Goal: Transaction & Acquisition: Purchase product/service

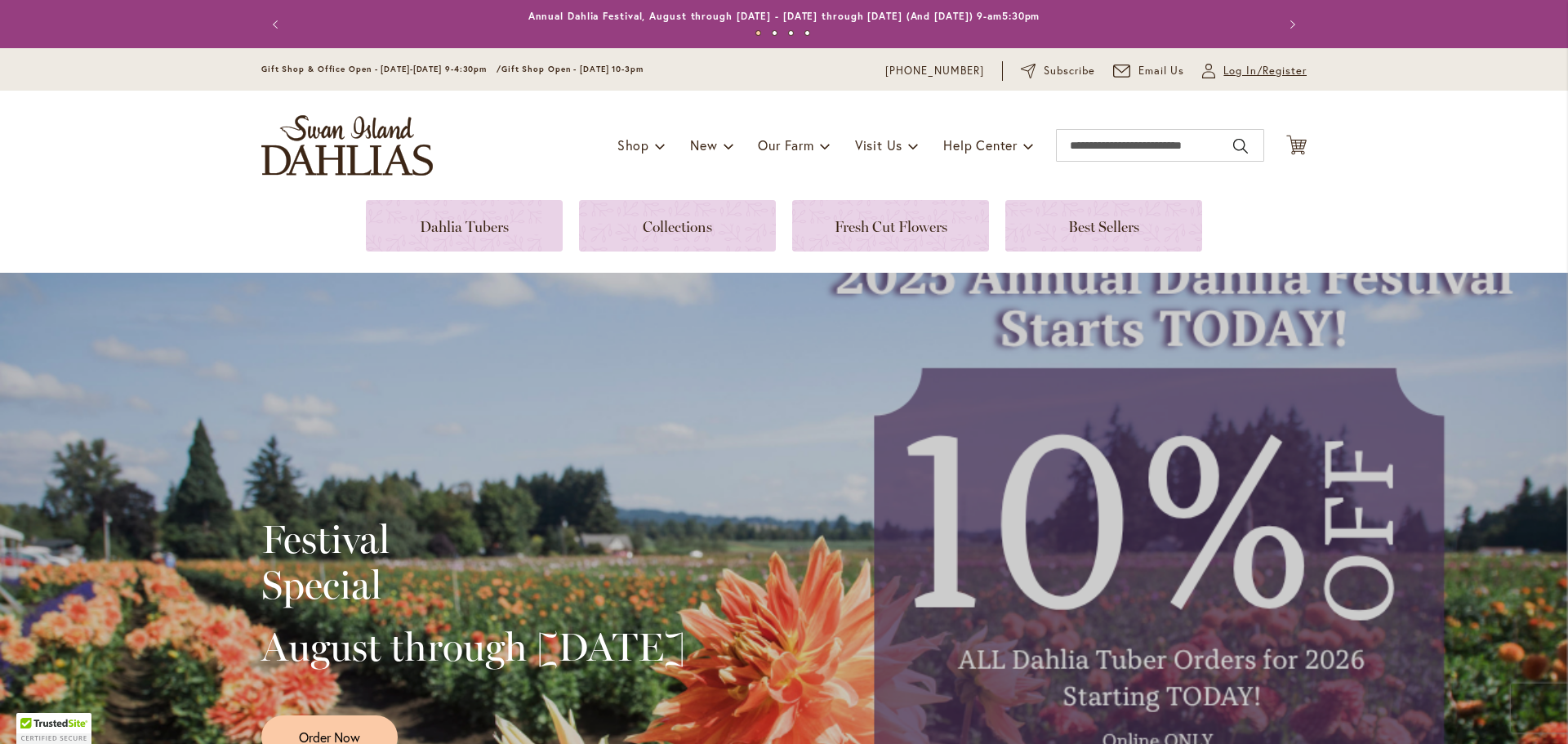
click at [1224, 69] on span "Log In/Register" at bounding box center [1265, 71] width 83 height 16
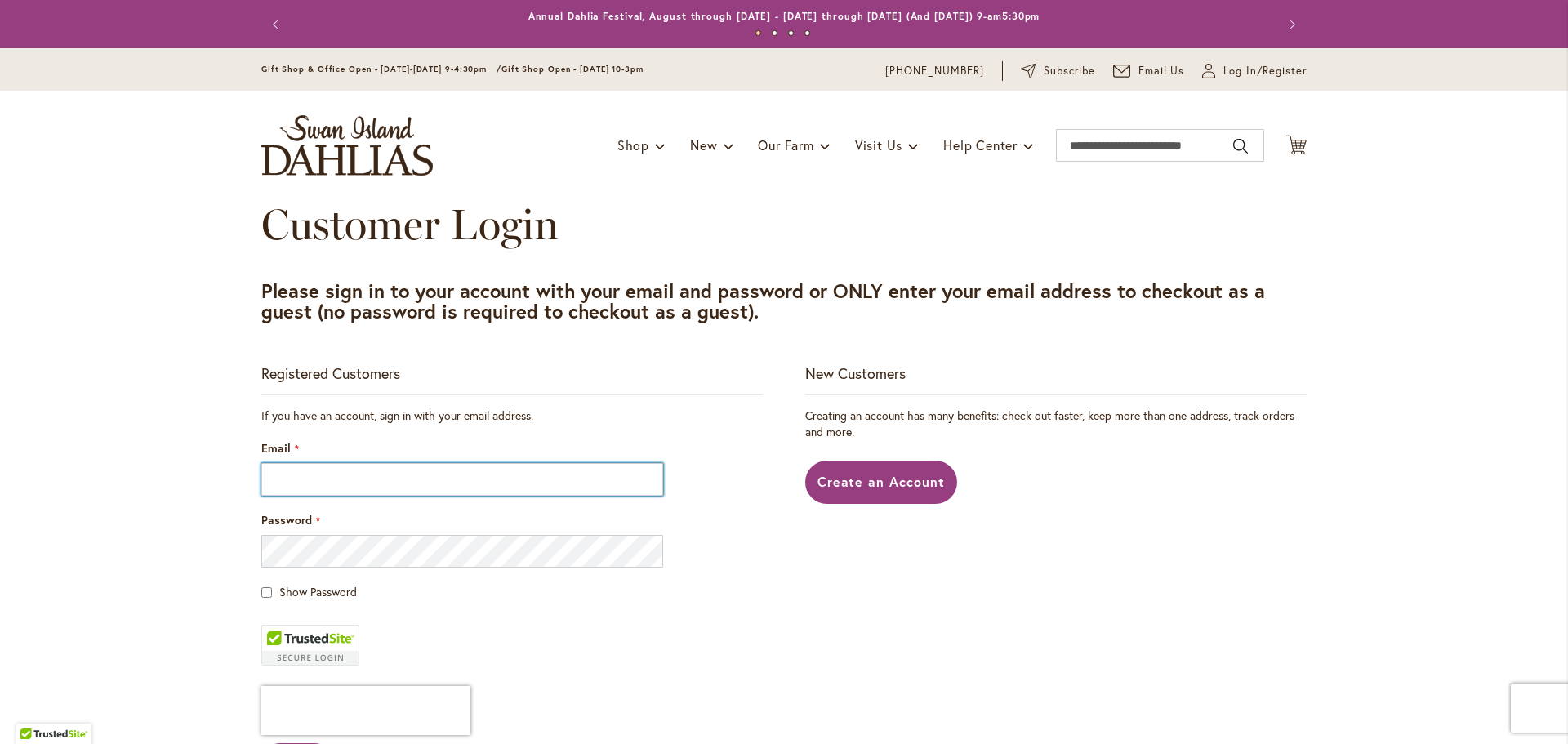
click at [310, 479] on input "Email" at bounding box center [463, 480] width 402 height 33
type input "**********"
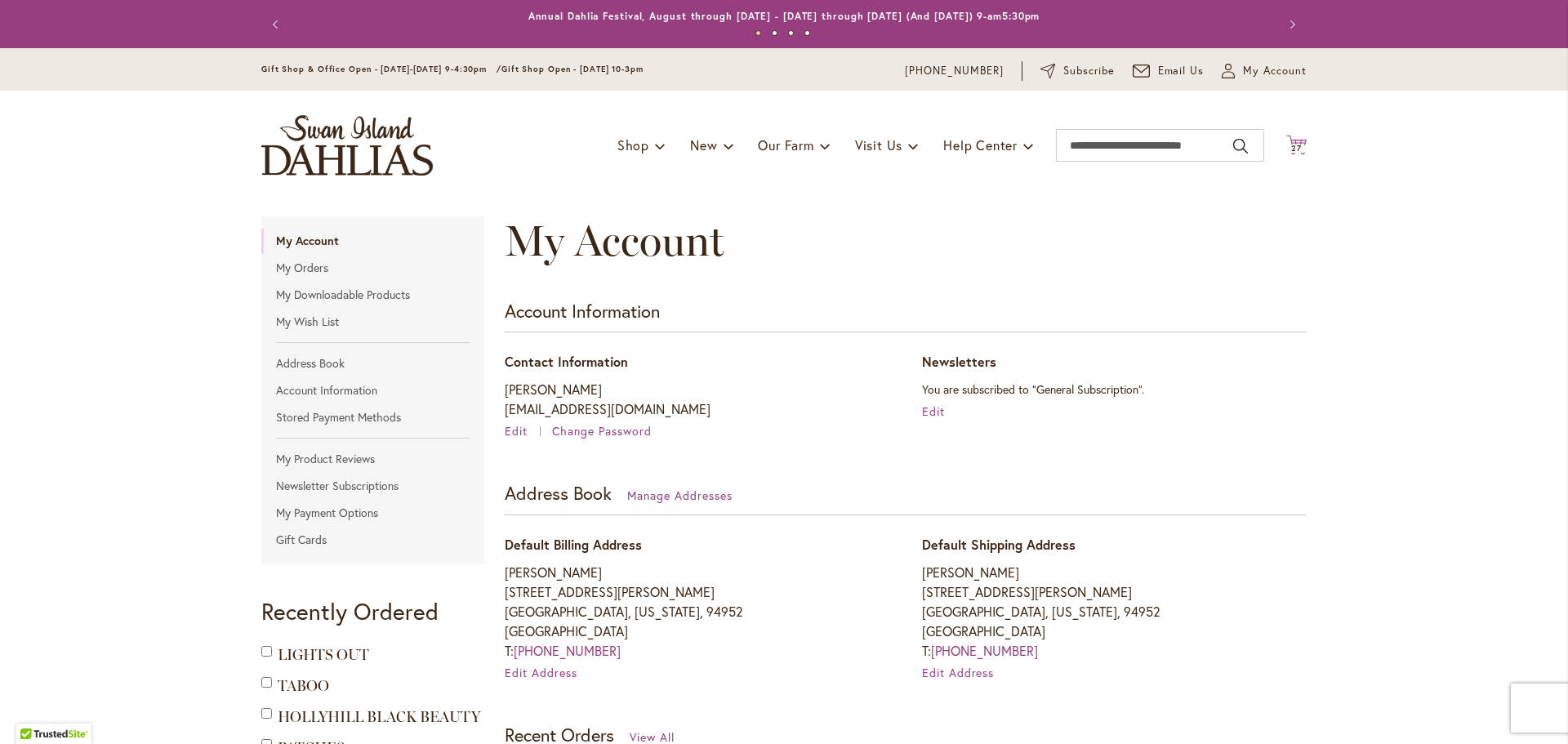
click at [1291, 149] on span "27" at bounding box center [1297, 148] width 10 height 10
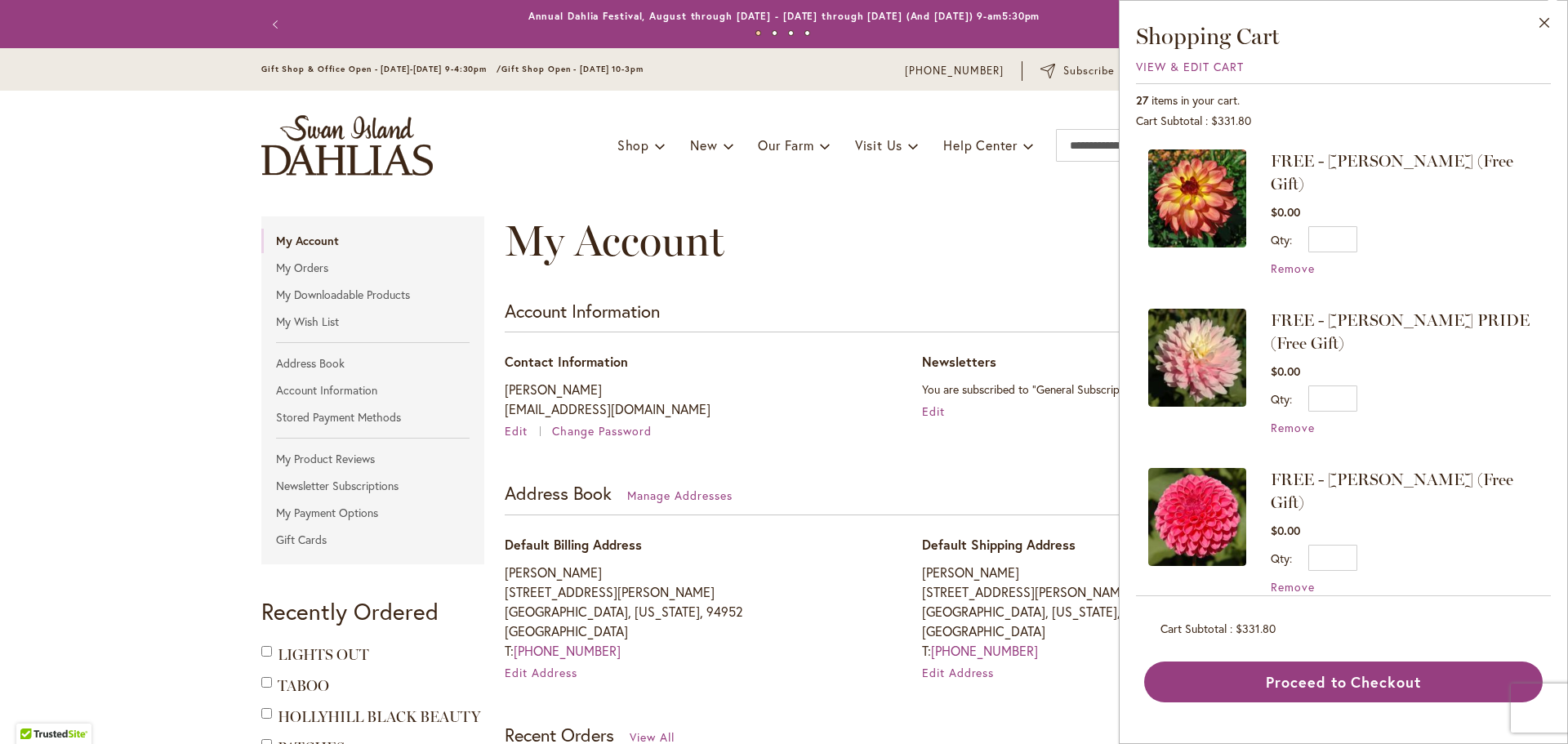
click at [1291, 149] on span "27" at bounding box center [1297, 148] width 10 height 10
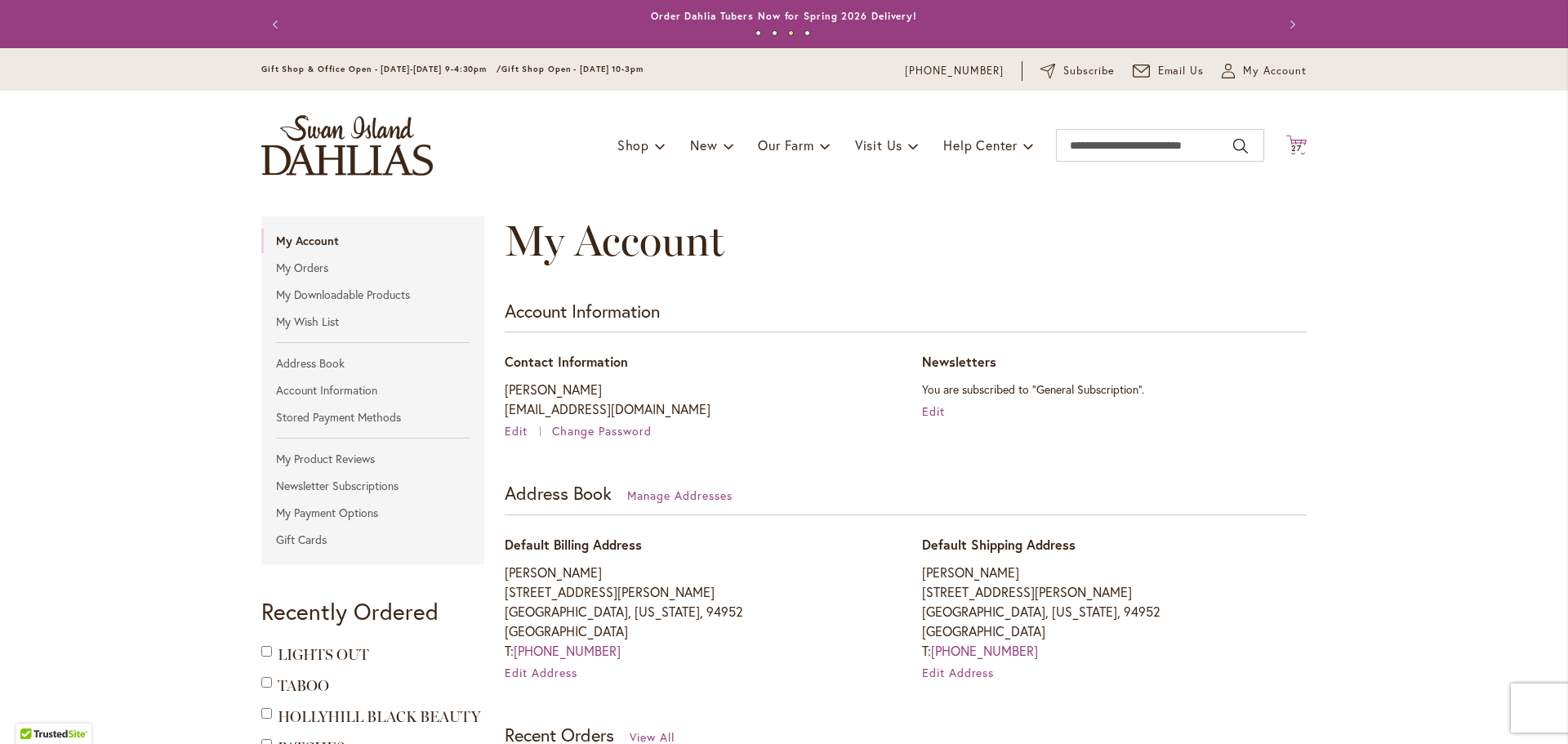
click at [1291, 147] on span "27" at bounding box center [1297, 148] width 10 height 10
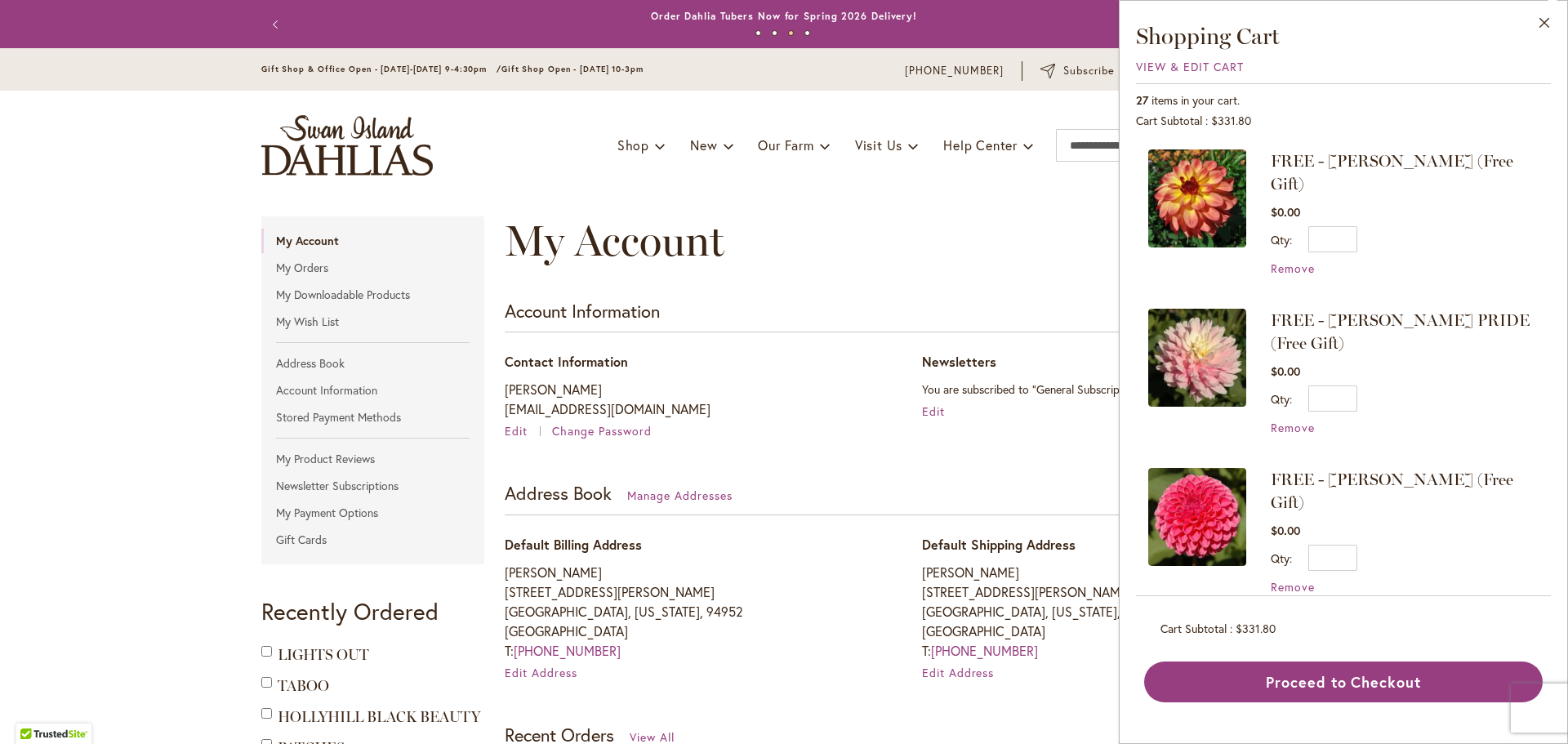
click at [1291, 147] on span "27" at bounding box center [1297, 148] width 10 height 10
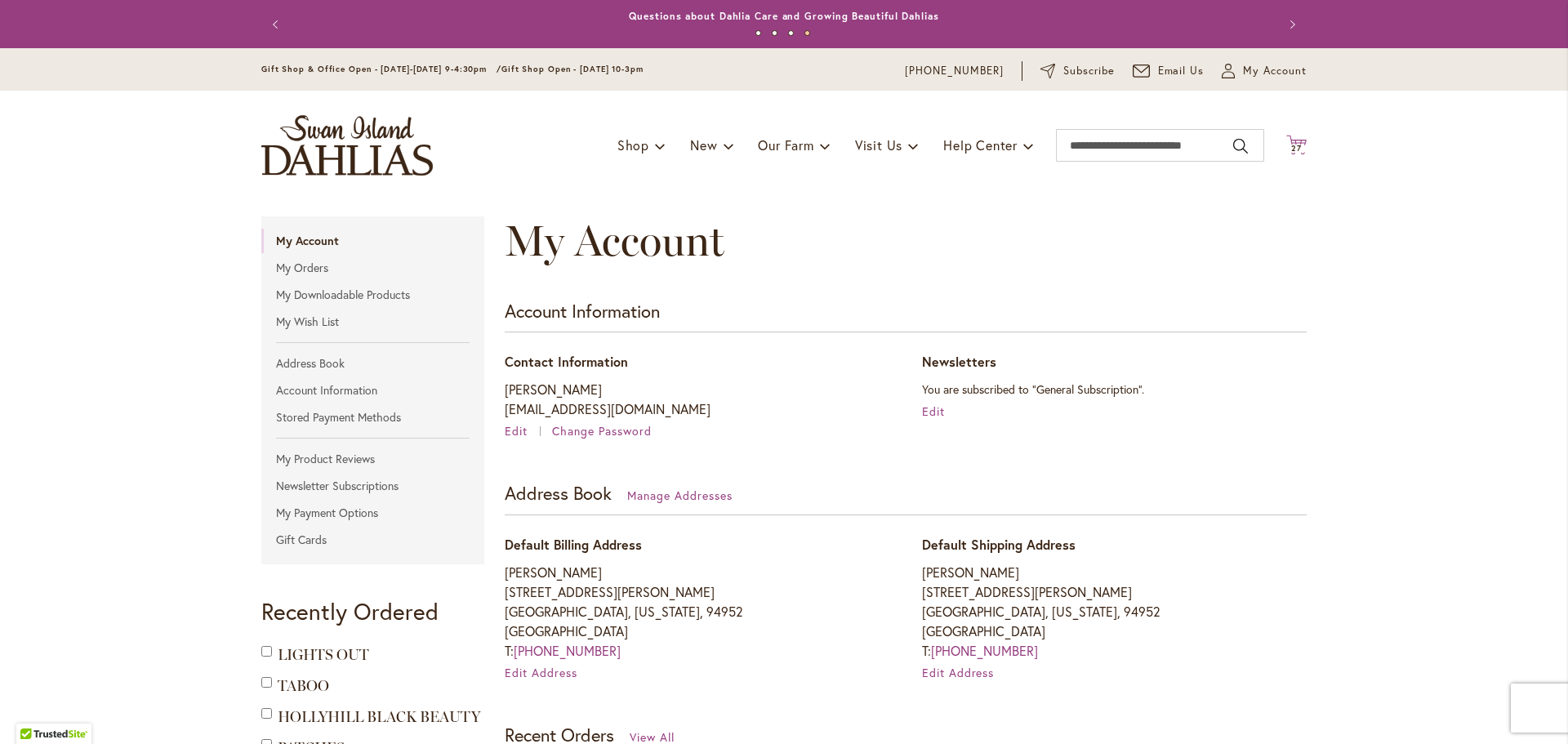
click at [1291, 144] on span "27" at bounding box center [1297, 148] width 10 height 10
click at [1291, 142] on icon at bounding box center [1297, 144] width 21 height 20
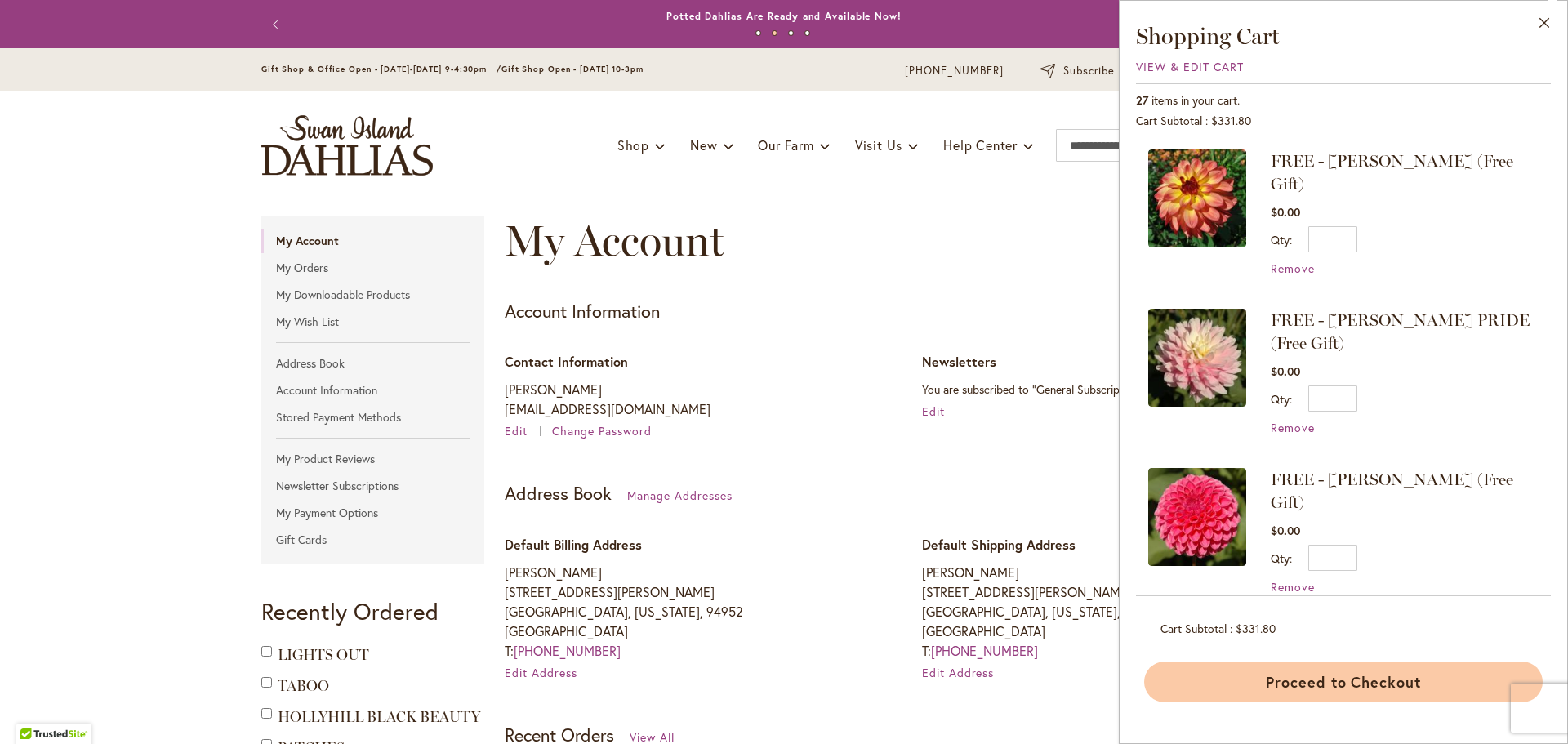
click at [1324, 686] on button "Proceed to Checkout" at bounding box center [1344, 682] width 399 height 41
click at [1324, 686] on div "Proceed to Checkout" at bounding box center [1344, 682] width 399 height 41
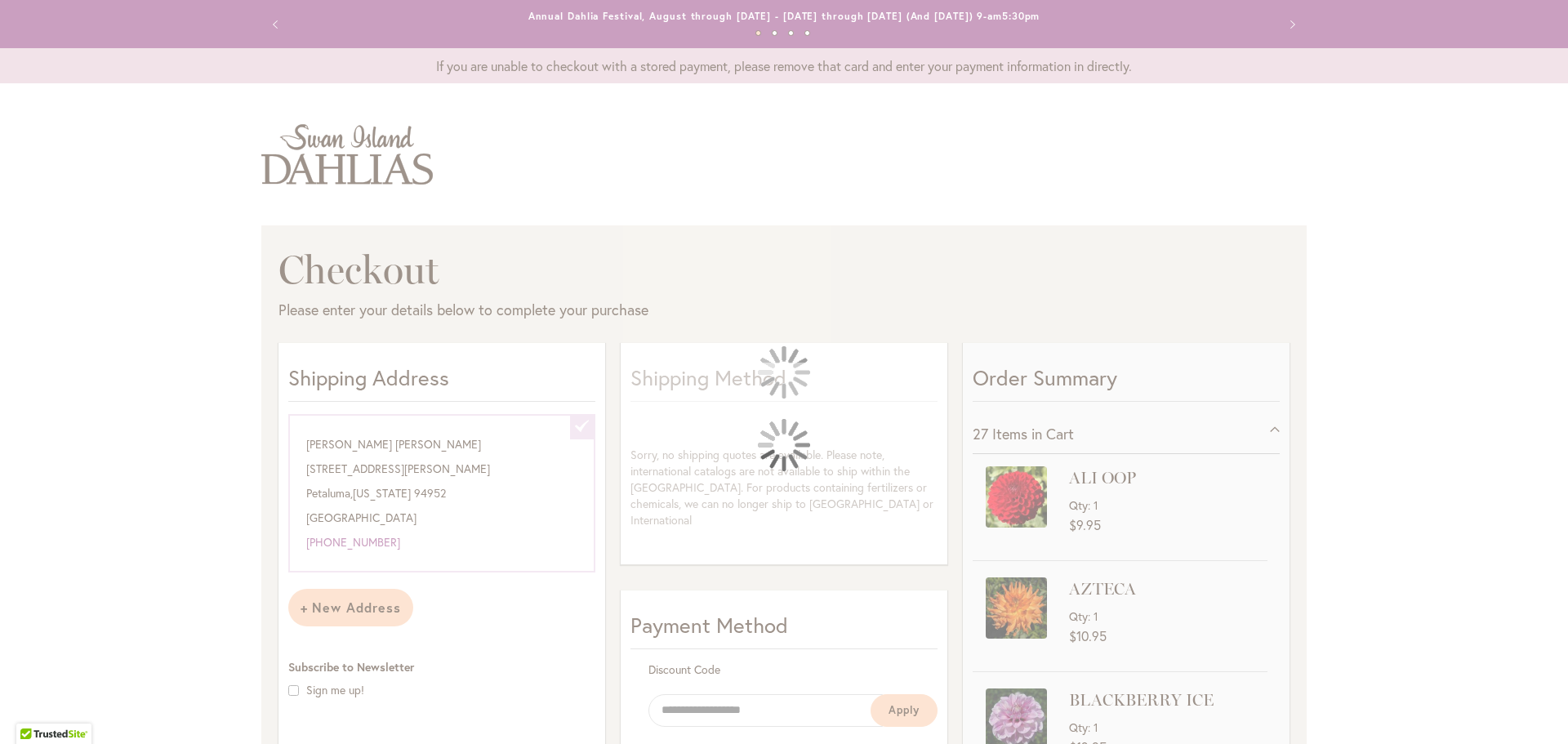
select select "**********"
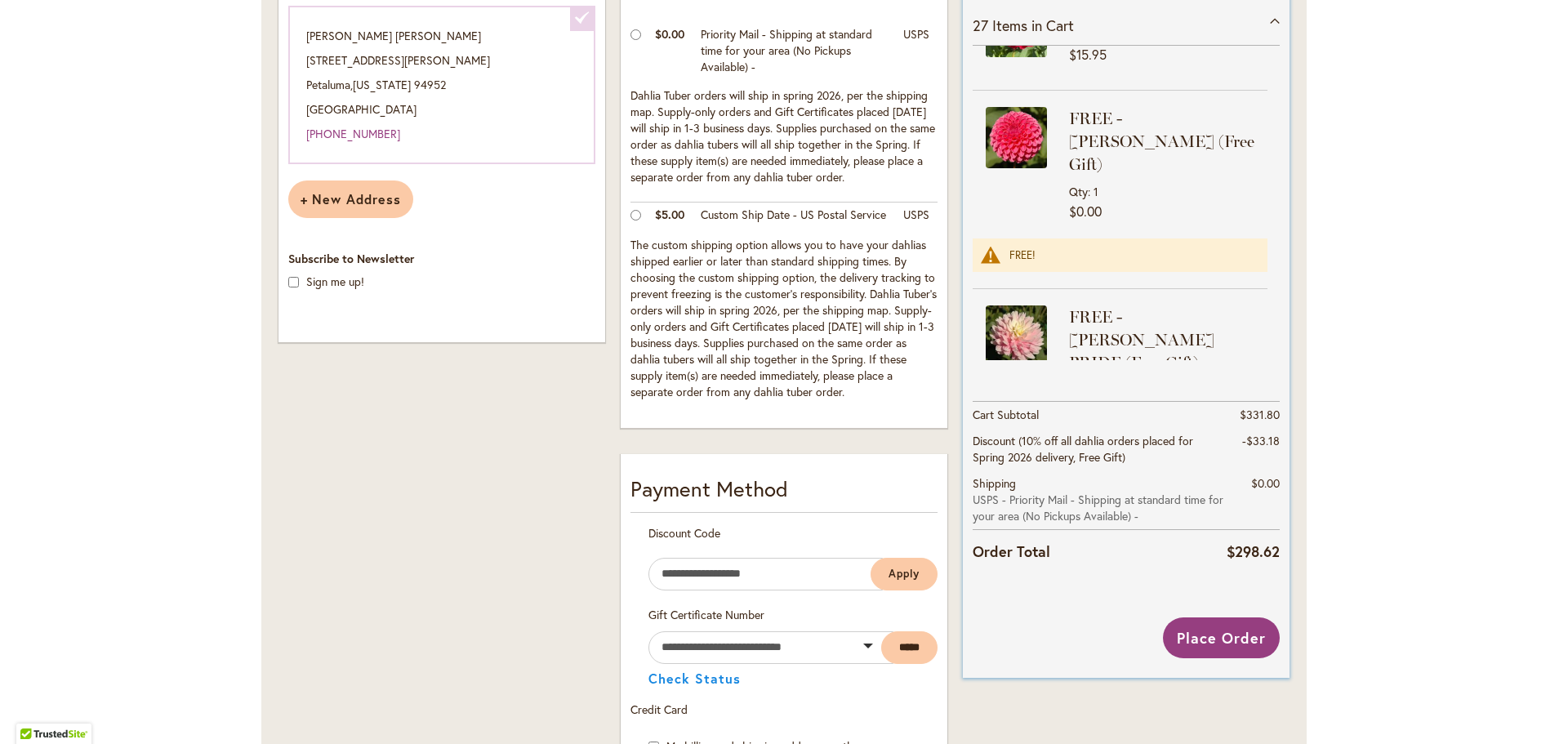
scroll to position [2791, 0]
